Goal: Information Seeking & Learning: Learn about a topic

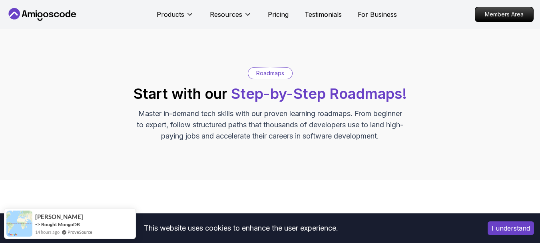
click at [271, 86] on span "Step-by-Step Roadmaps!" at bounding box center [319, 94] width 176 height 18
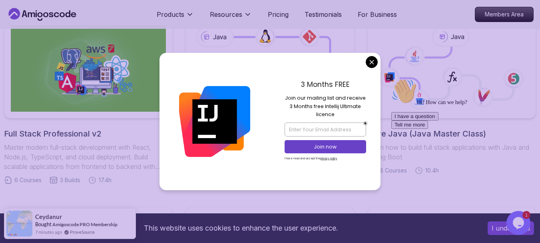
scroll to position [171, 0]
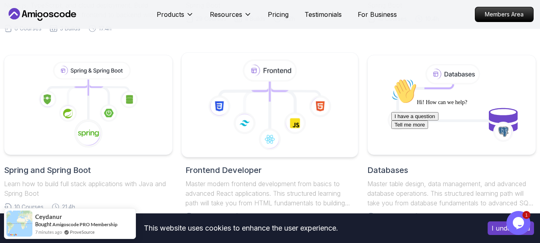
scroll to position [352, 0]
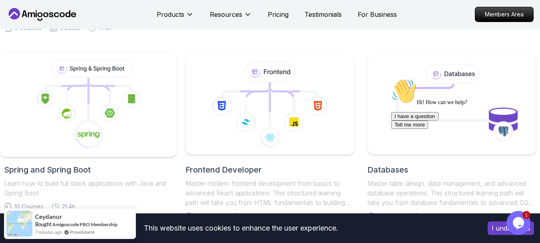
click at [80, 122] on icon at bounding box center [88, 134] width 30 height 30
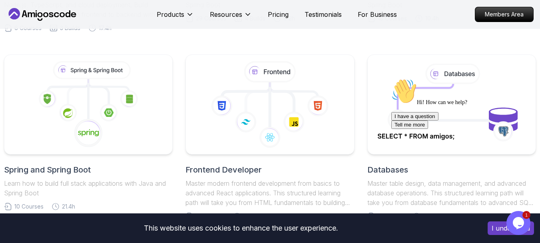
scroll to position [221, 0]
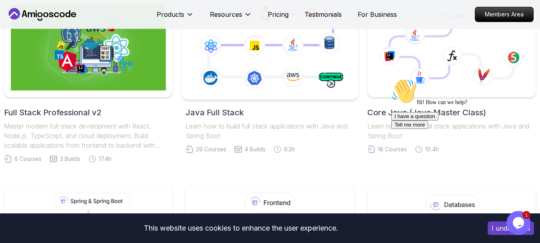
click at [271, 70] on icon at bounding box center [270, 47] width 167 height 93
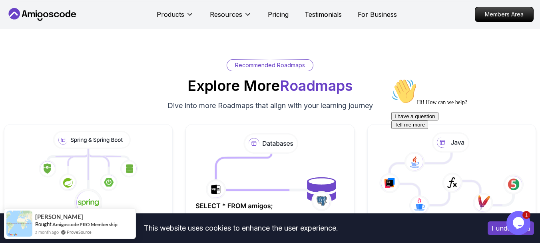
scroll to position [6147, 0]
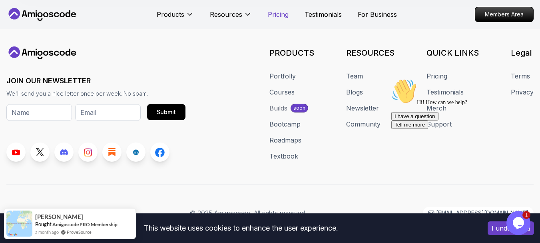
click at [274, 17] on p "Pricing" at bounding box center [278, 15] width 21 height 10
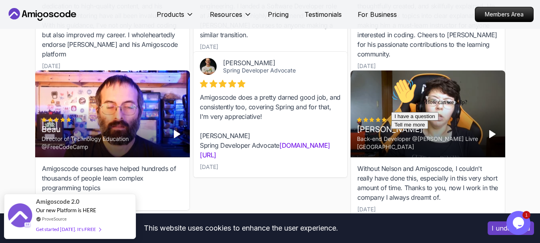
scroll to position [2808, 0]
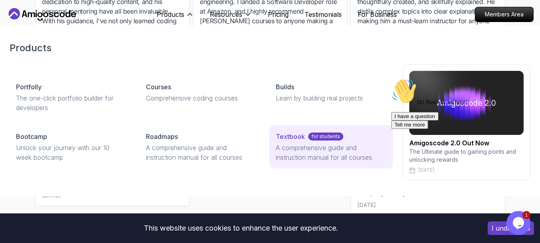
click at [300, 136] on p "Textbook" at bounding box center [290, 136] width 29 height 10
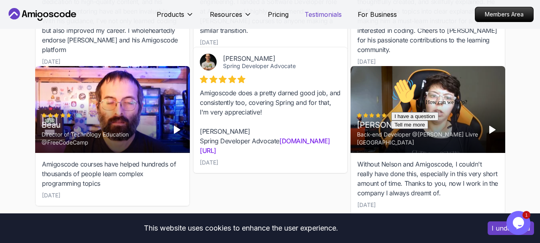
click at [318, 16] on p "Testimonials" at bounding box center [322, 15] width 37 height 10
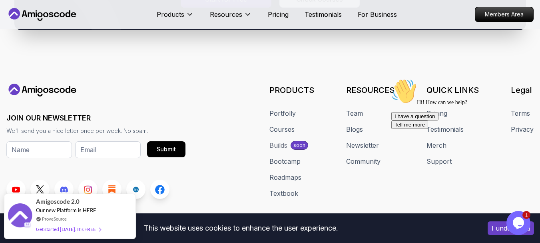
scroll to position [304, 0]
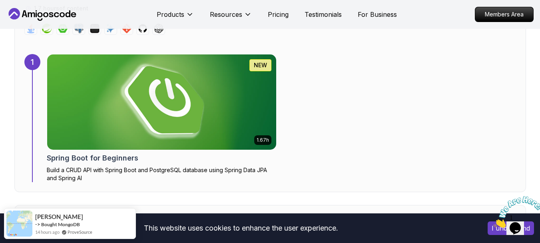
scroll to position [541, 0]
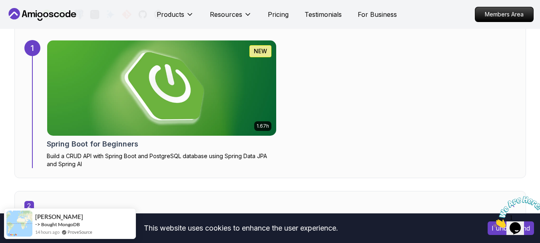
click at [258, 78] on img at bounding box center [161, 87] width 229 height 95
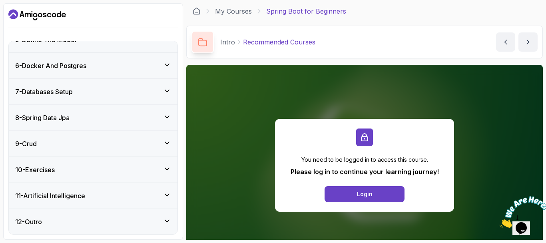
scroll to position [186, 0]
